Goal: Information Seeking & Learning: Check status

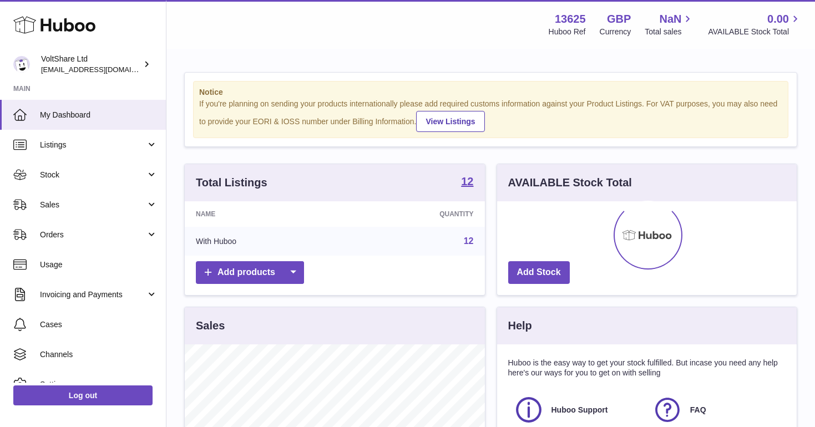
scroll to position [173, 299]
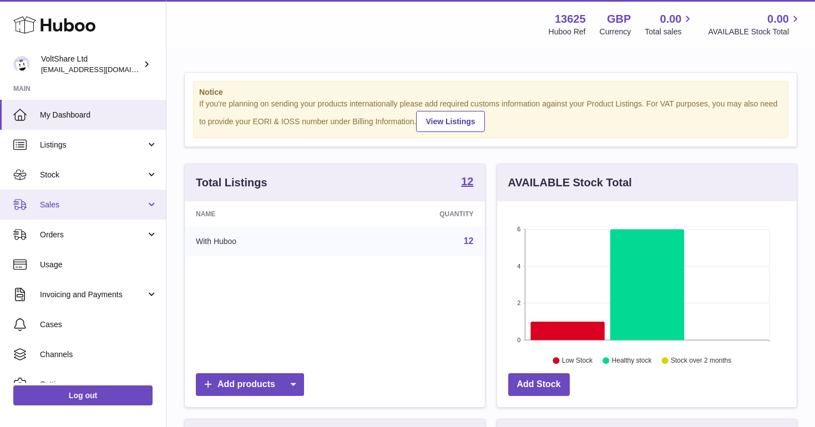
click at [75, 197] on link "Sales" at bounding box center [83, 205] width 166 height 30
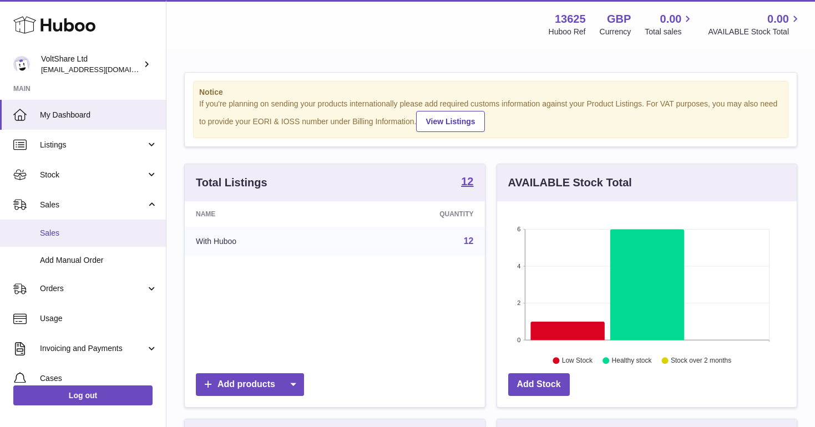
click at [78, 228] on span "Sales" at bounding box center [99, 233] width 118 height 11
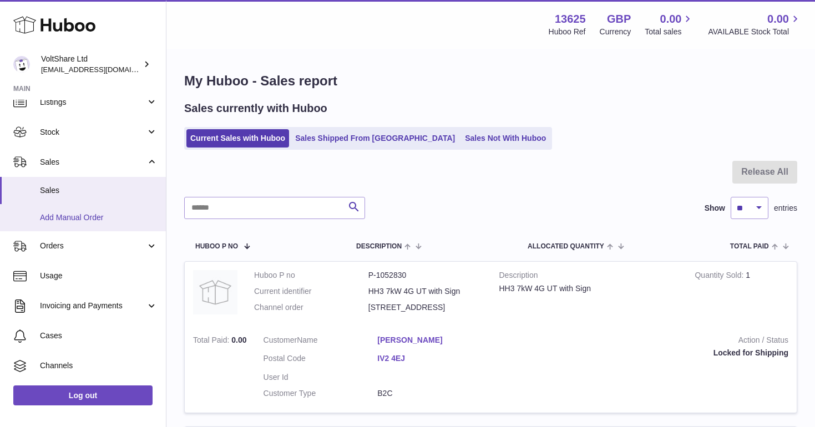
scroll to position [88, 0]
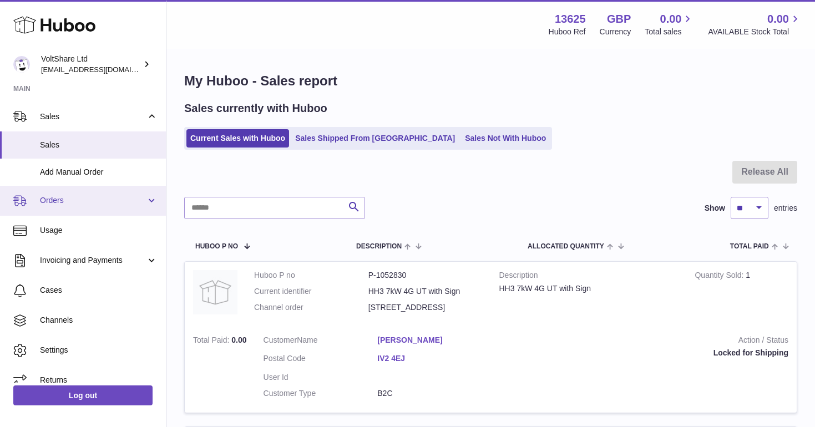
click at [108, 189] on link "Orders" at bounding box center [83, 201] width 166 height 30
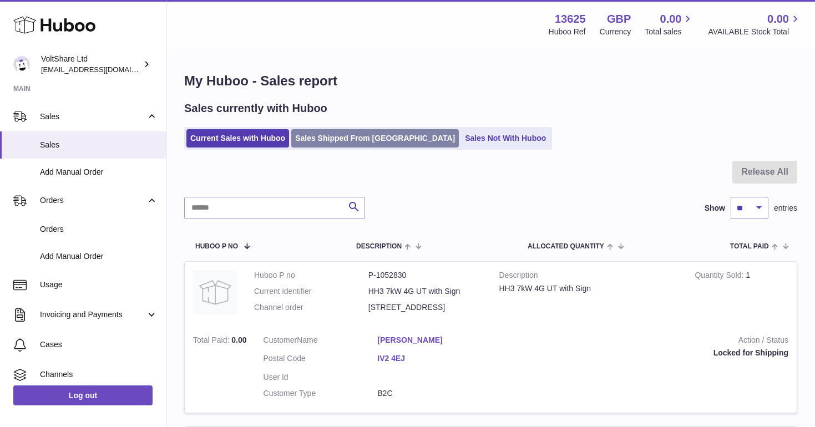
click at [357, 138] on link "Sales Shipped From [GEOGRAPHIC_DATA]" at bounding box center [374, 138] width 167 height 18
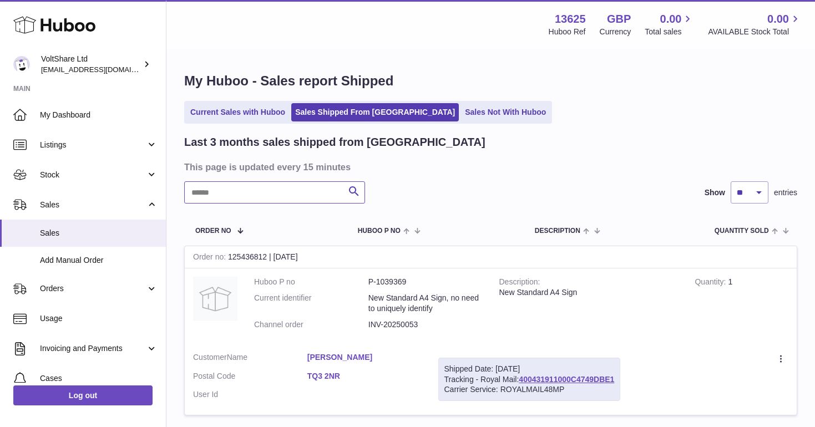
click at [293, 200] on input "text" at bounding box center [274, 192] width 181 height 22
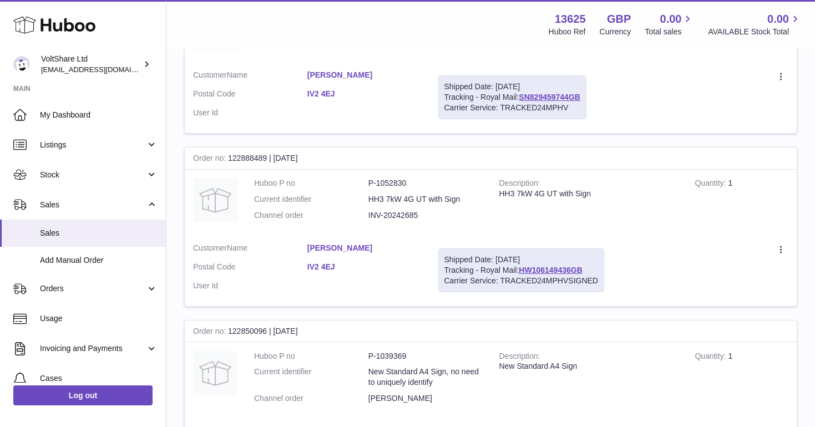
scroll to position [614, 0]
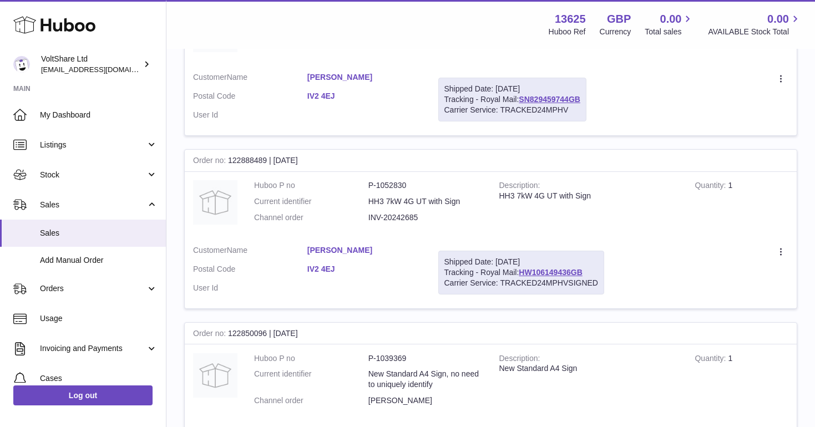
type input "**********"
click at [401, 212] on dd "INV-20242685" at bounding box center [425, 217] width 114 height 11
